Goal: Transaction & Acquisition: Download file/media

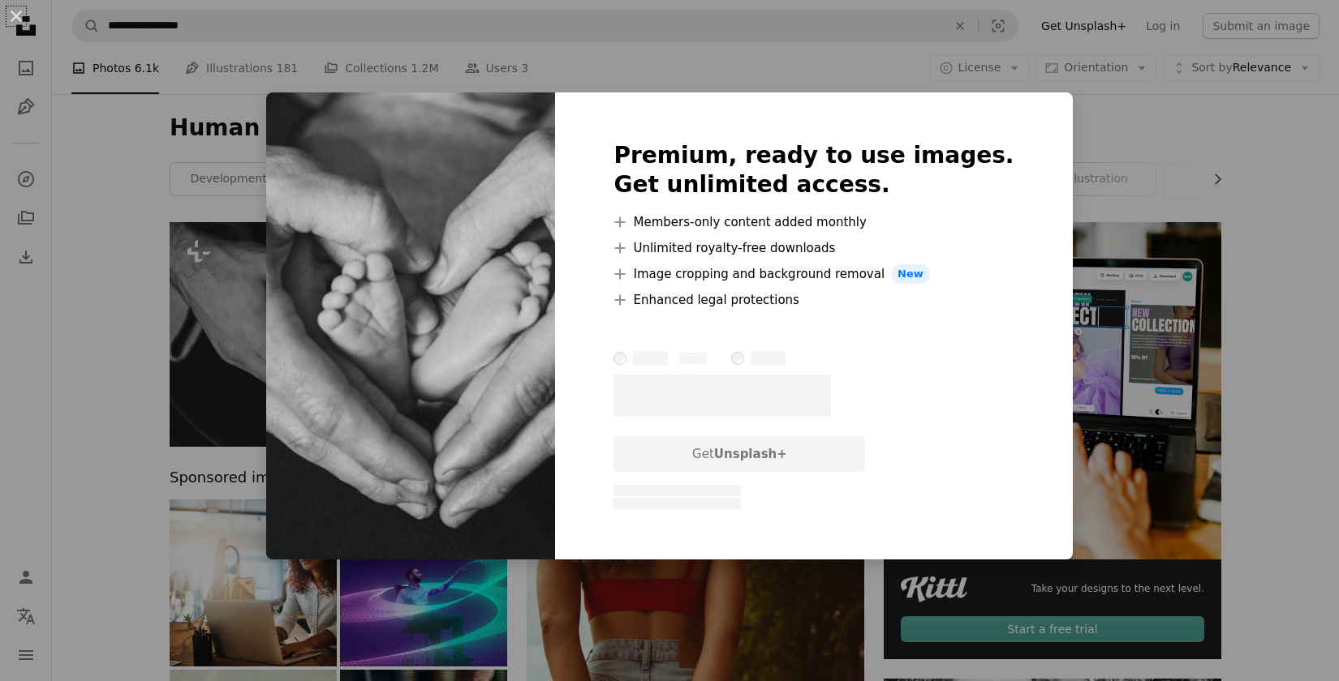
scroll to position [132, 0]
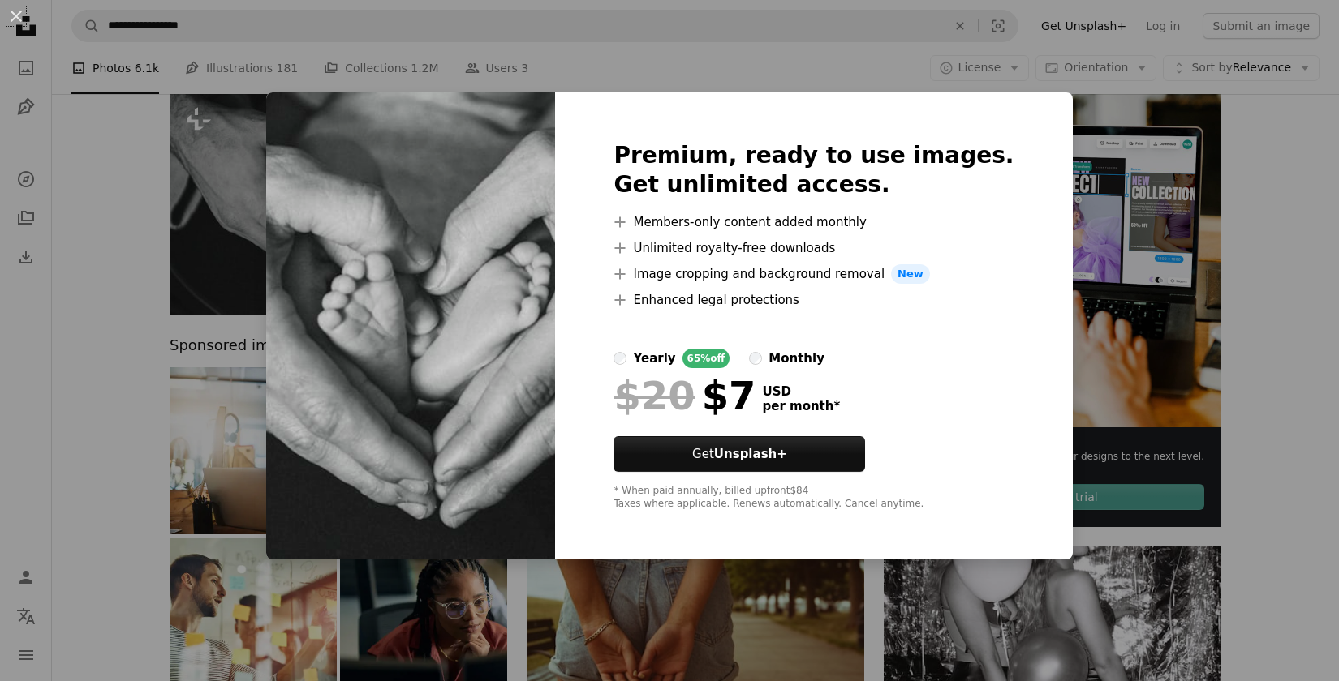
click at [914, 67] on div "An X shape Premium, ready to use images. Get unlimited access. A plus sign Memb…" at bounding box center [669, 340] width 1339 height 681
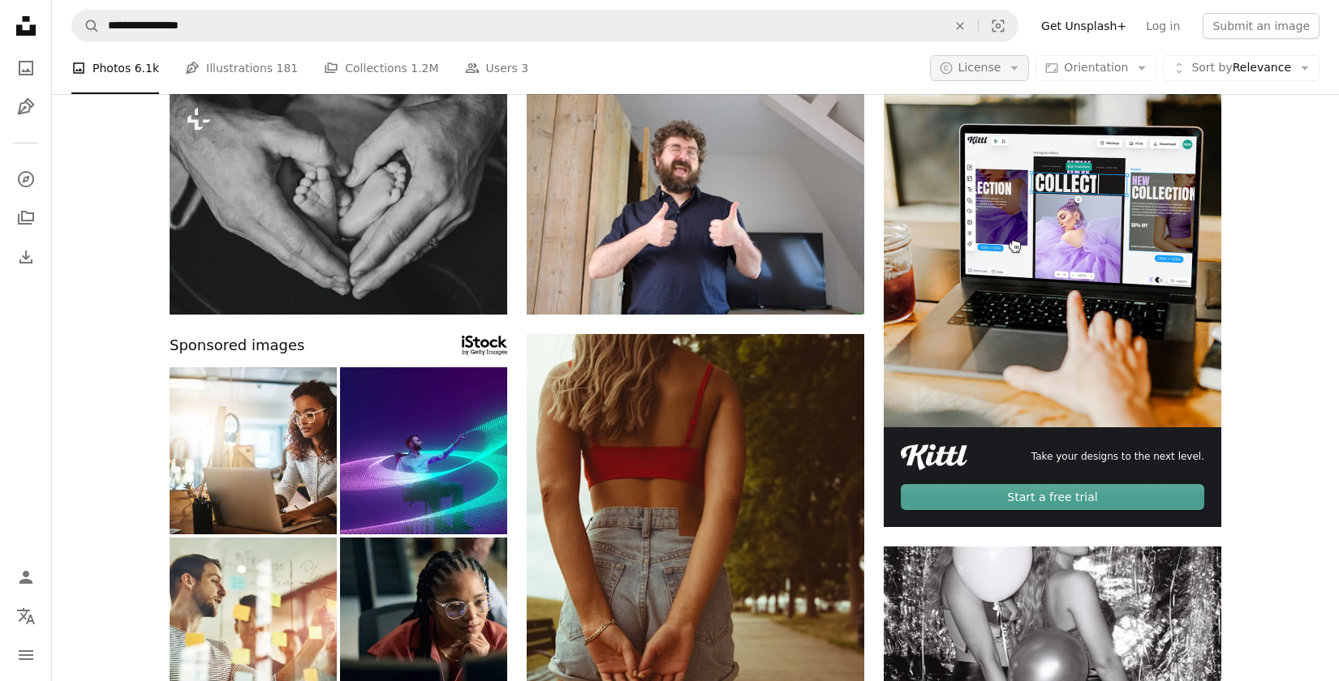
click at [1012, 62] on button "A copyright icon © License Arrow down" at bounding box center [980, 68] width 100 height 26
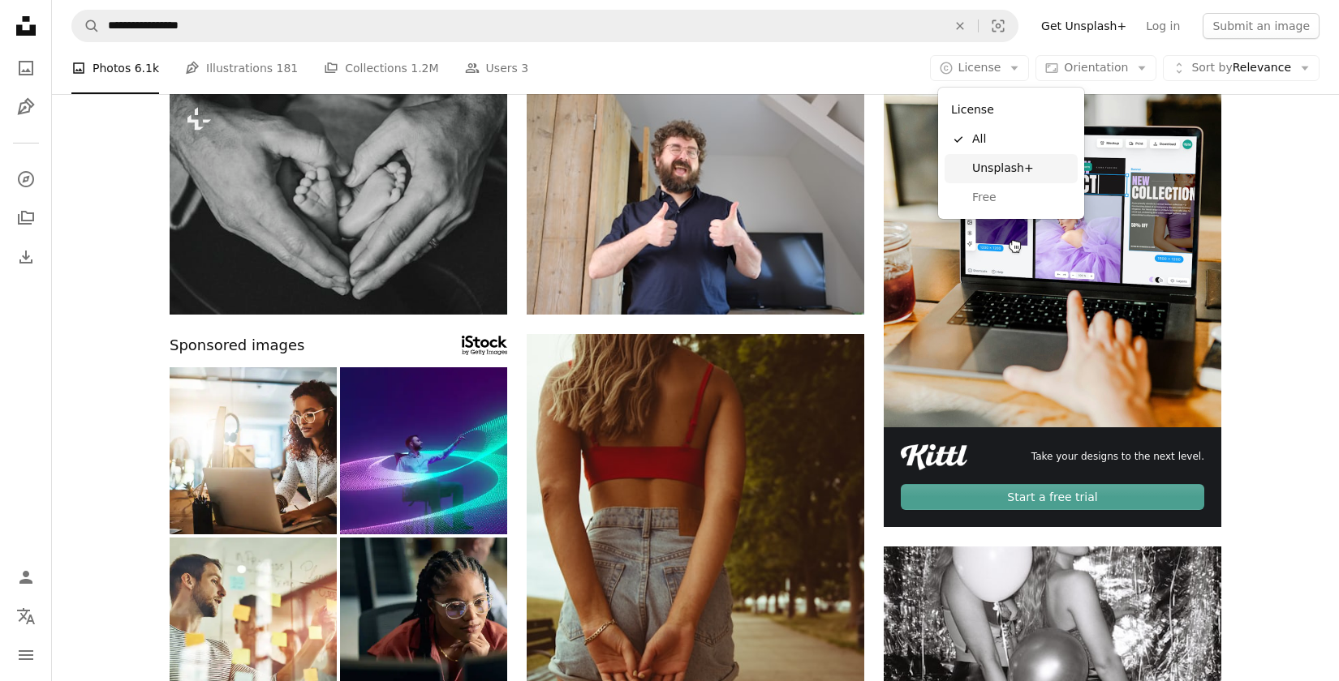
click at [968, 169] on link "Unsplash+" at bounding box center [1010, 168] width 133 height 29
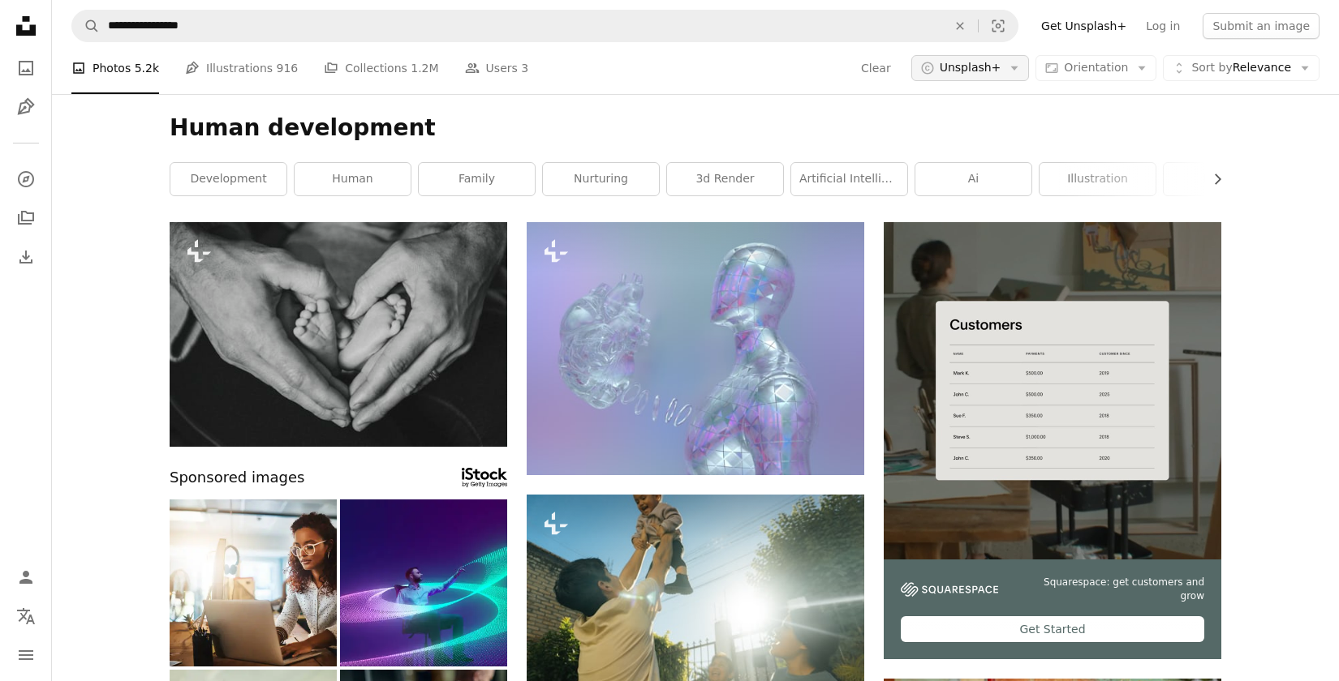
click at [1001, 66] on span "Unsplash+" at bounding box center [970, 68] width 62 height 16
click at [975, 208] on link "Free" at bounding box center [995, 197] width 133 height 29
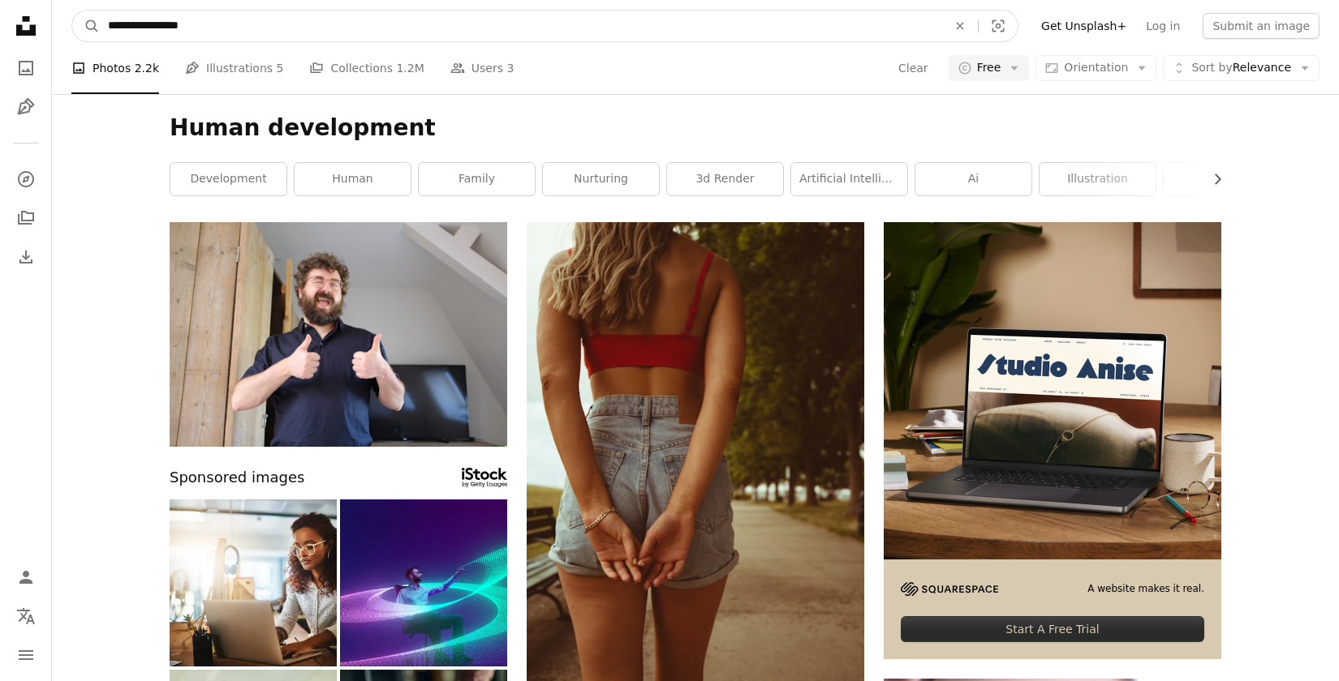
drag, startPoint x: 144, startPoint y: 32, endPoint x: 45, endPoint y: 32, distance: 99.0
click at [100, 32] on input "**********" at bounding box center [521, 26] width 842 height 31
type input "**********"
click button "A magnifying glass" at bounding box center [86, 26] width 28 height 31
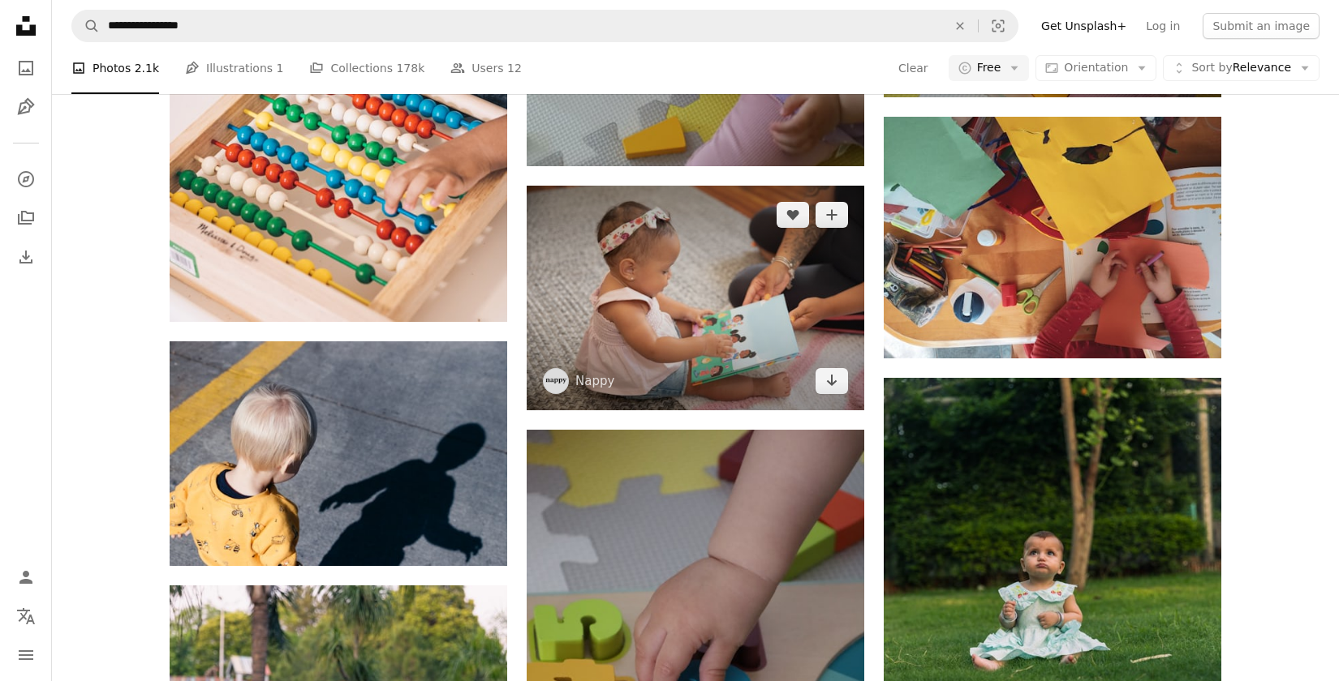
scroll to position [1330, 0]
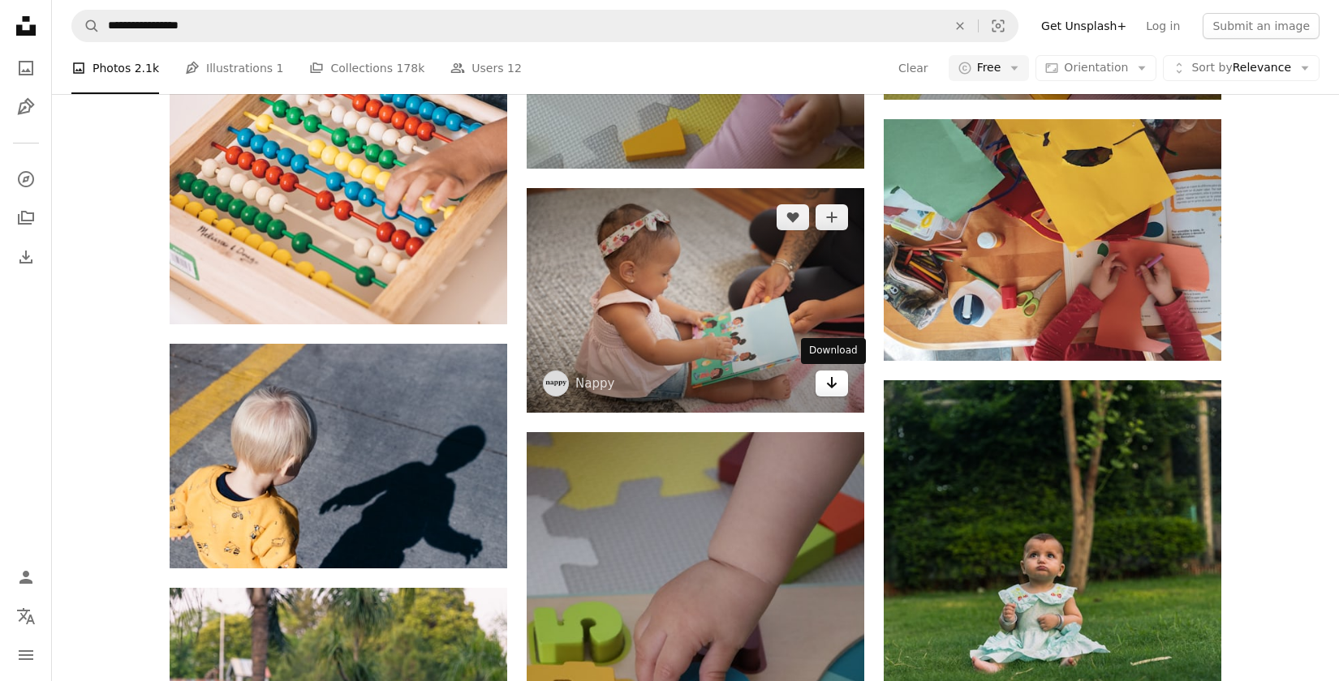
click at [830, 389] on icon "Arrow pointing down" at bounding box center [831, 382] width 13 height 19
